Goal: Task Accomplishment & Management: Manage account settings

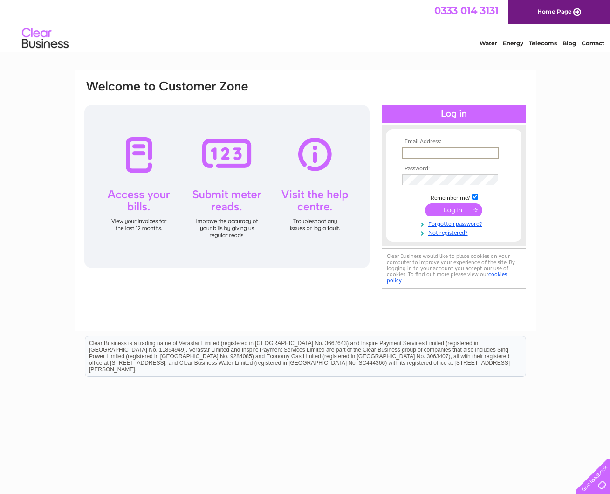
click at [428, 153] on input "text" at bounding box center [450, 152] width 97 height 11
type input "[PERSON_NAME][EMAIL_ADDRESS][PERSON_NAME][DOMAIN_NAME]"
click at [452, 206] on input "submit" at bounding box center [453, 209] width 57 height 13
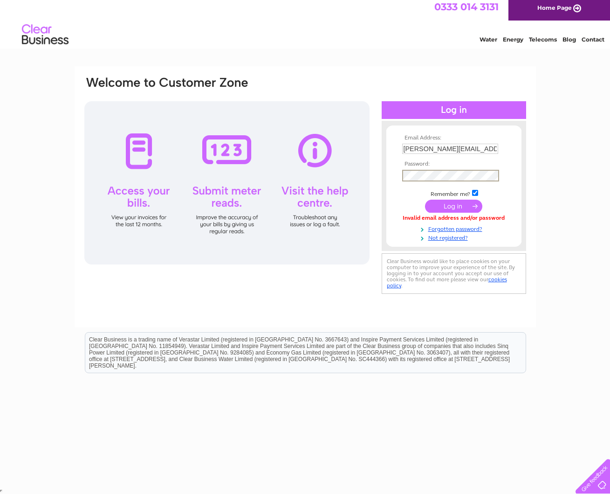
scroll to position [3, 0]
click at [459, 206] on input "submit" at bounding box center [453, 205] width 57 height 13
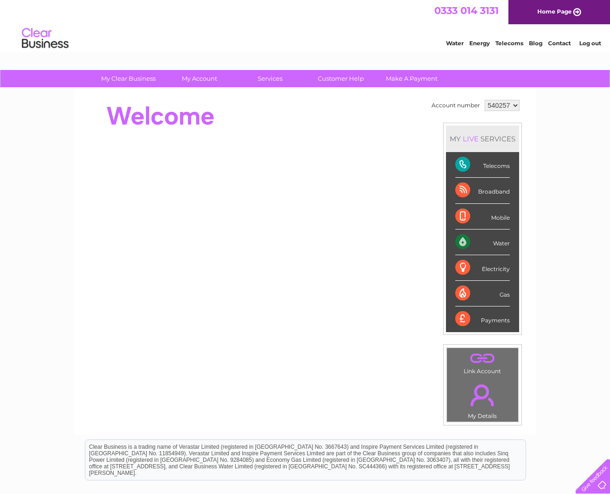
click at [466, 241] on div "Water" at bounding box center [482, 242] width 55 height 26
click at [504, 244] on div "Water" at bounding box center [482, 242] width 55 height 26
click at [469, 243] on div "Water" at bounding box center [482, 242] width 55 height 26
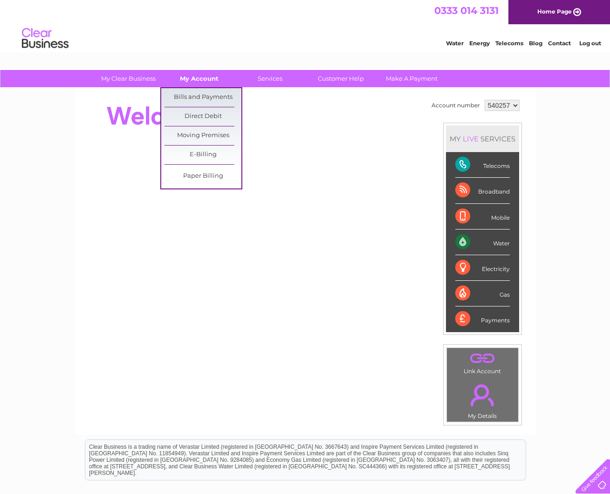
click at [206, 78] on link "My Account" at bounding box center [199, 78] width 77 height 17
click at [212, 96] on link "Bills and Payments" at bounding box center [203, 97] width 77 height 19
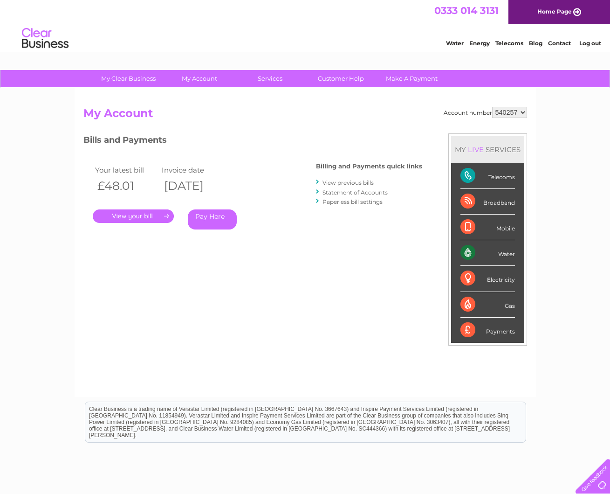
click at [147, 212] on link "." at bounding box center [133, 216] width 81 height 14
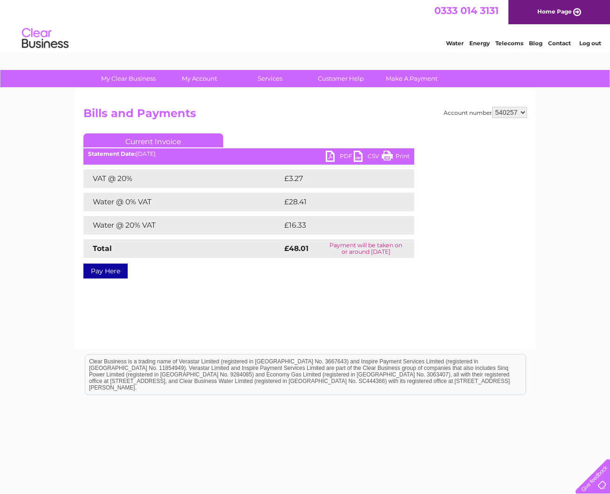
scroll to position [0, 0]
